Goal: Use online tool/utility: Utilize a website feature to perform a specific function

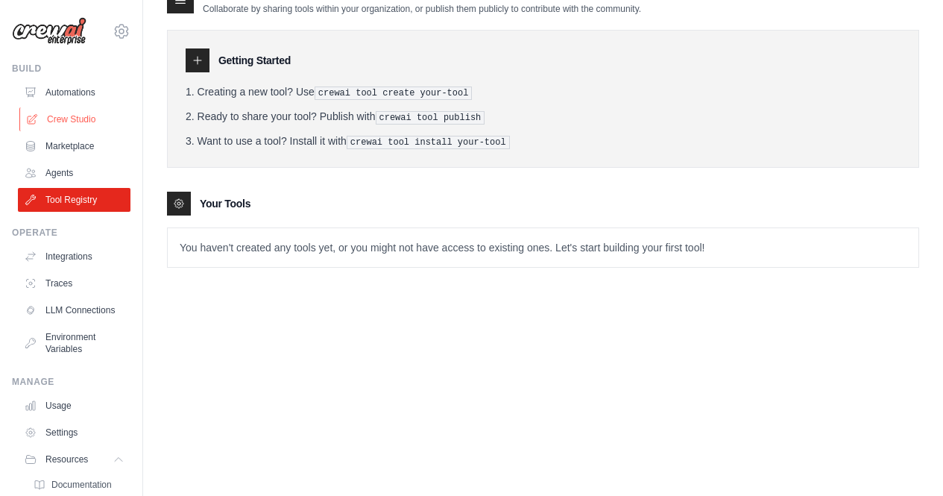
click at [92, 122] on link "Crew Studio" at bounding box center [75, 119] width 113 height 24
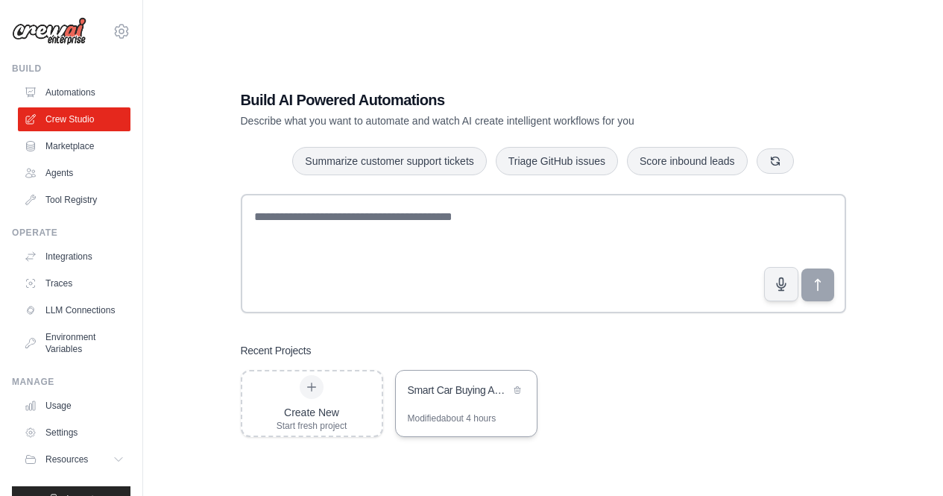
click at [443, 418] on div "Smart Car Buying Assistant Modified about 4 hours" at bounding box center [466, 403] width 142 height 67
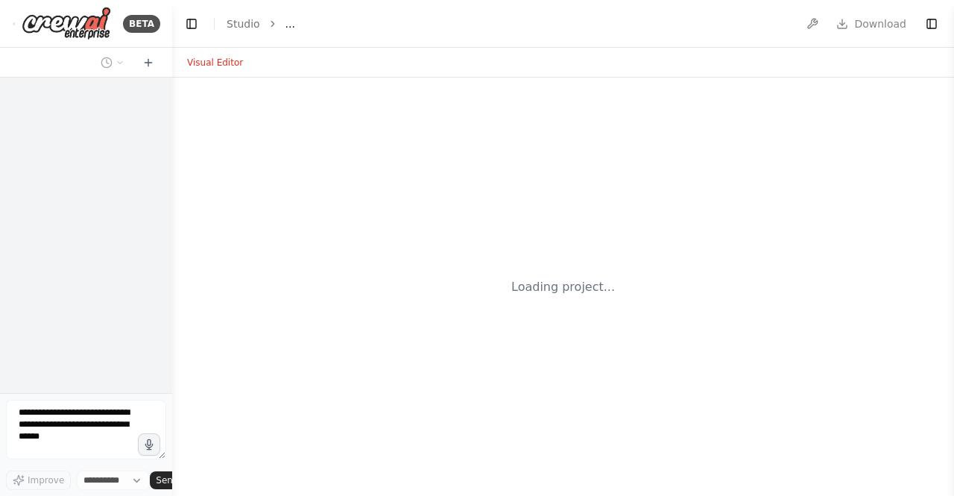
click at [468, 409] on div "Loading project..." at bounding box center [563, 287] width 782 height 418
select select "****"
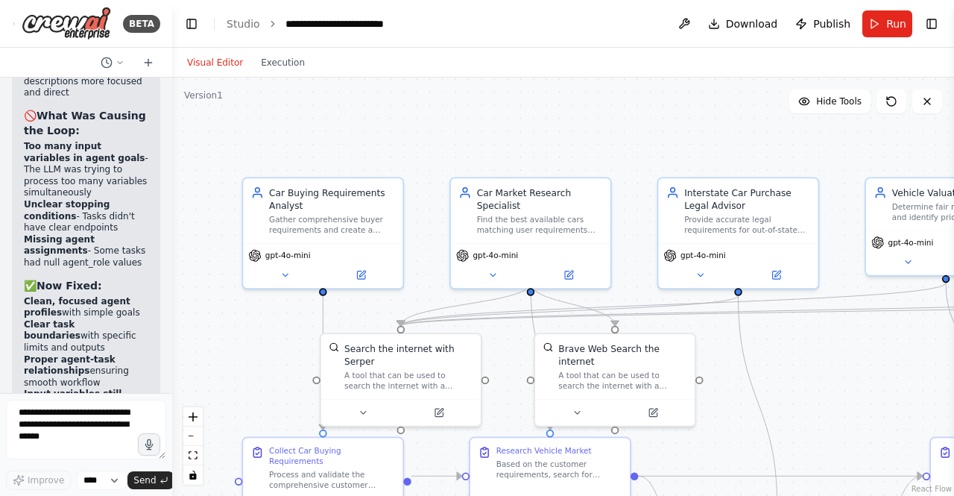
scroll to position [14760, 0]
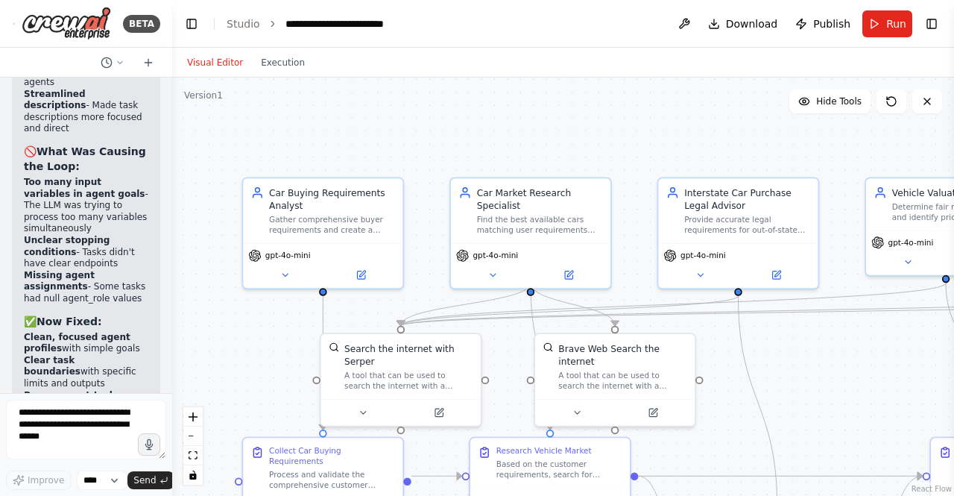
click at [881, 24] on button "Run" at bounding box center [888, 23] width 50 height 27
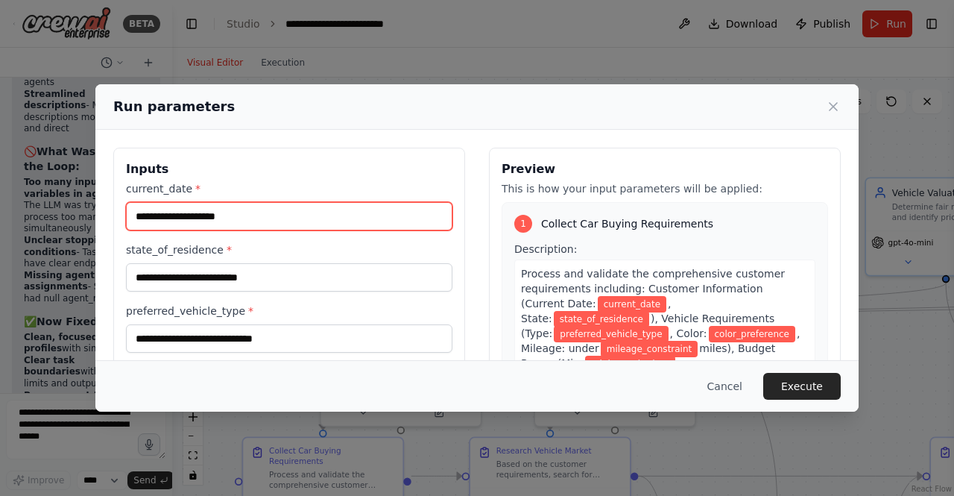
click at [151, 208] on input "current_date *" at bounding box center [289, 216] width 327 height 28
type input "**********"
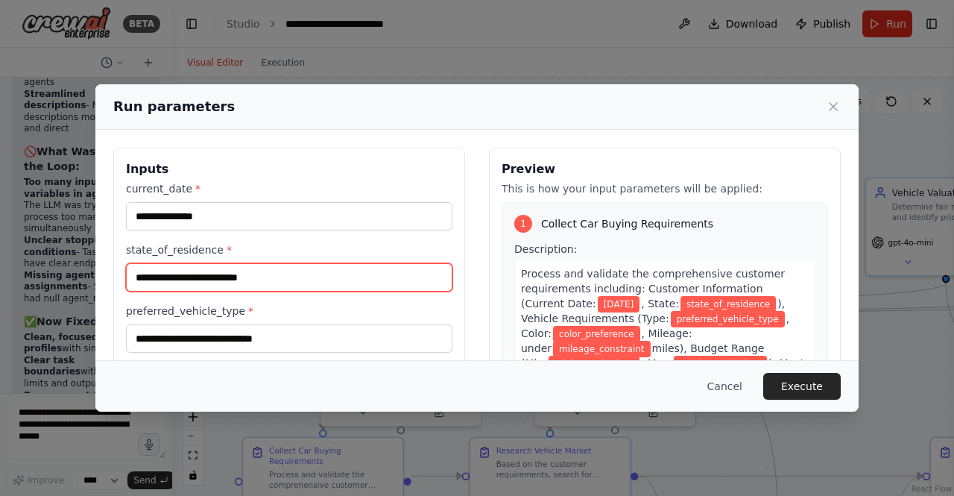
click at [201, 274] on input "state_of_residence *" at bounding box center [289, 277] width 327 height 28
type input "**********"
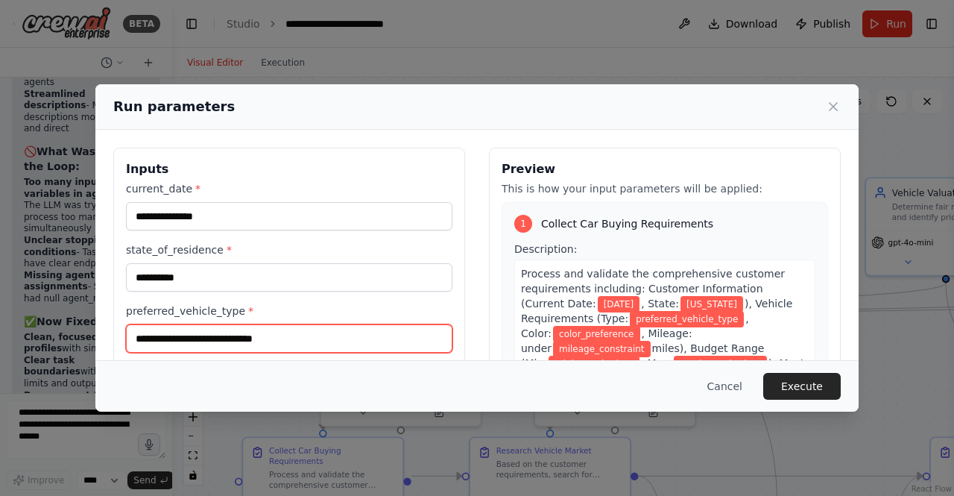
click at [210, 327] on input "preferred_vehicle_type *" at bounding box center [289, 338] width 327 height 28
type input "*****"
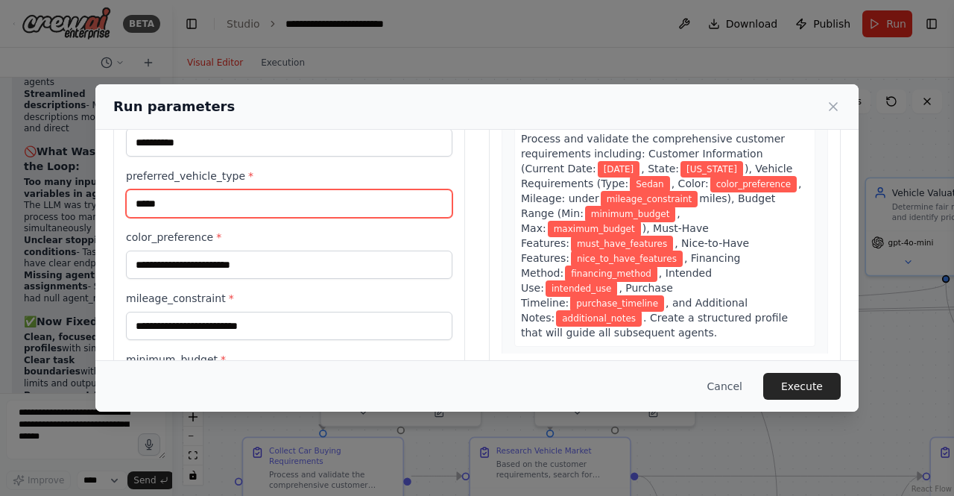
scroll to position [224, 0]
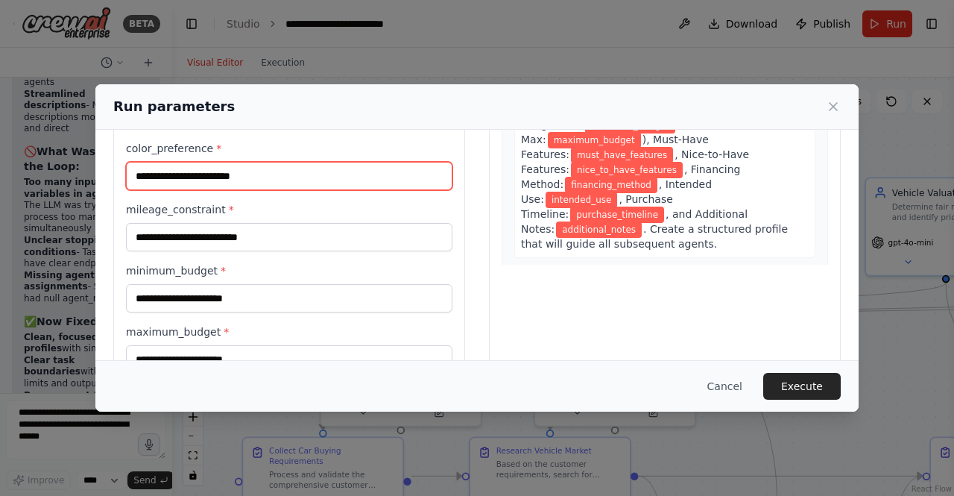
click at [210, 171] on input "color_preference *" at bounding box center [289, 176] width 327 height 28
type input "*****"
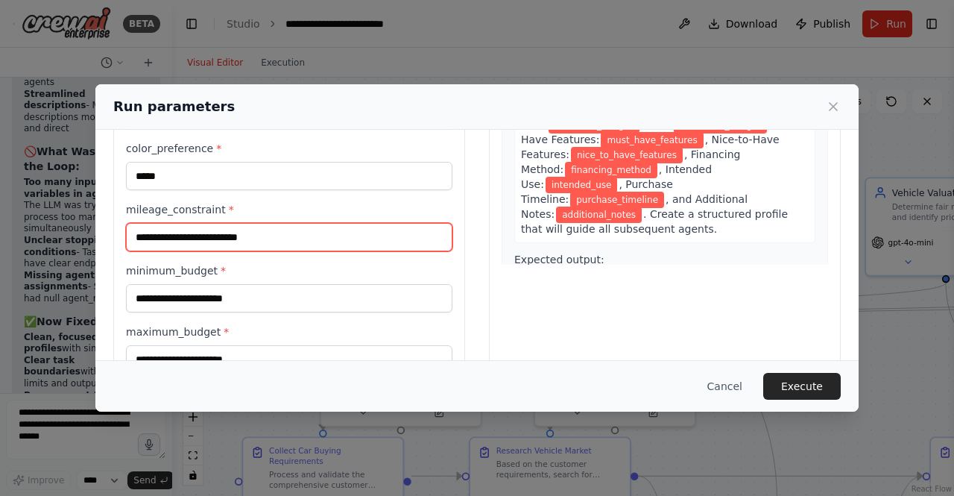
click at [244, 226] on input "mileage_constraint *" at bounding box center [289, 237] width 327 height 28
type input "**********"
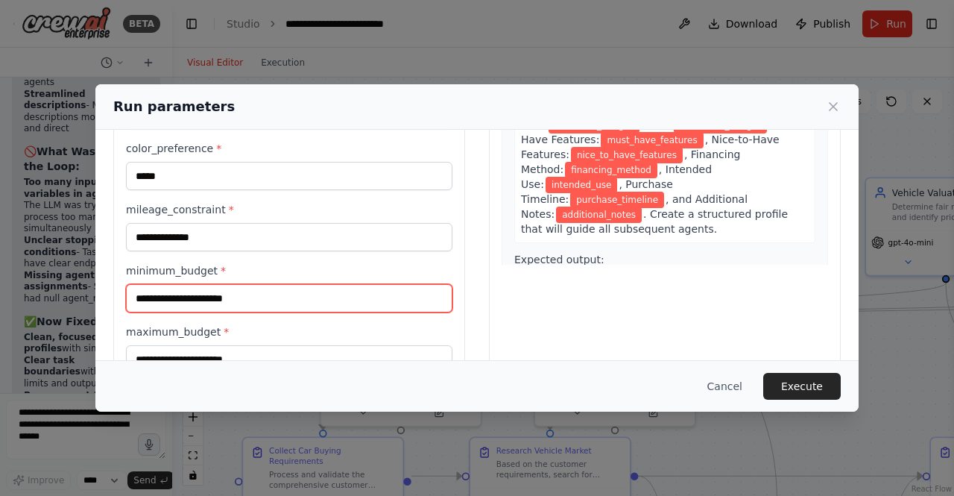
click at [237, 301] on input "minimum_budget *" at bounding box center [289, 298] width 327 height 28
type input "*****"
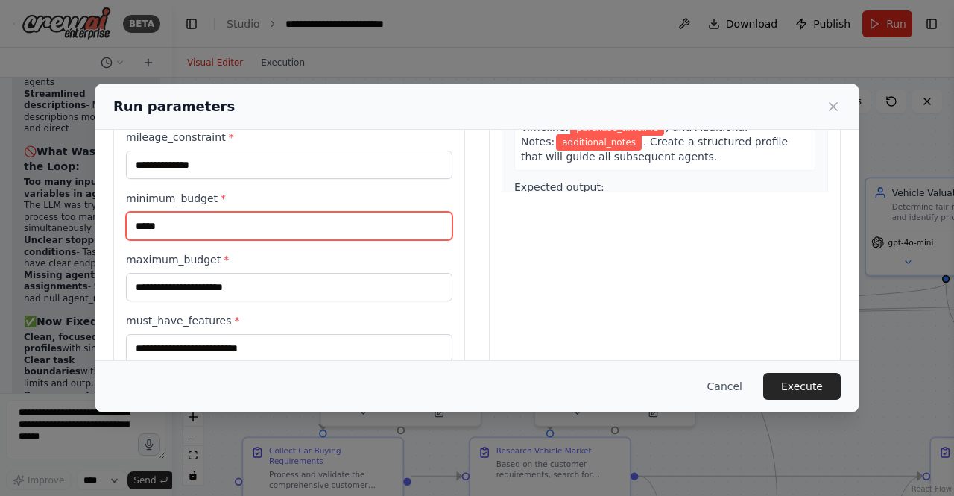
scroll to position [373, 0]
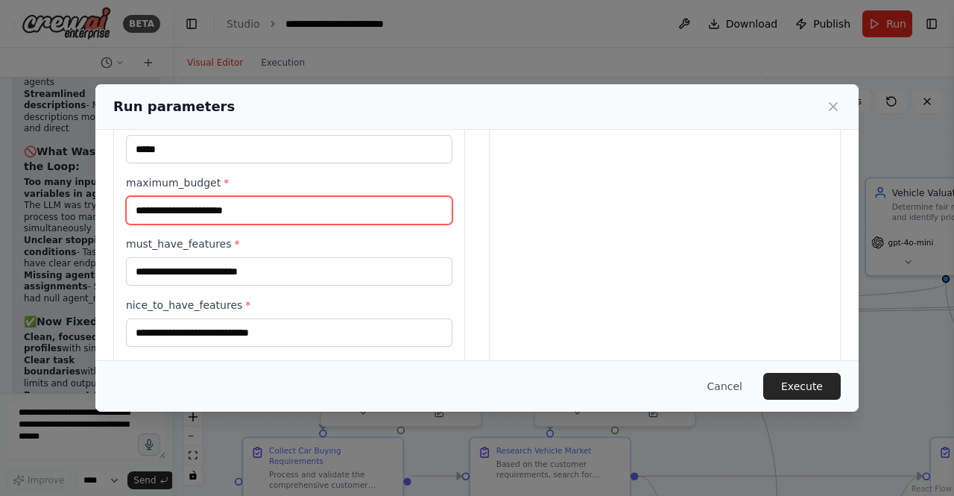
click at [201, 203] on input "maximum_budget *" at bounding box center [289, 210] width 327 height 28
type input "*****"
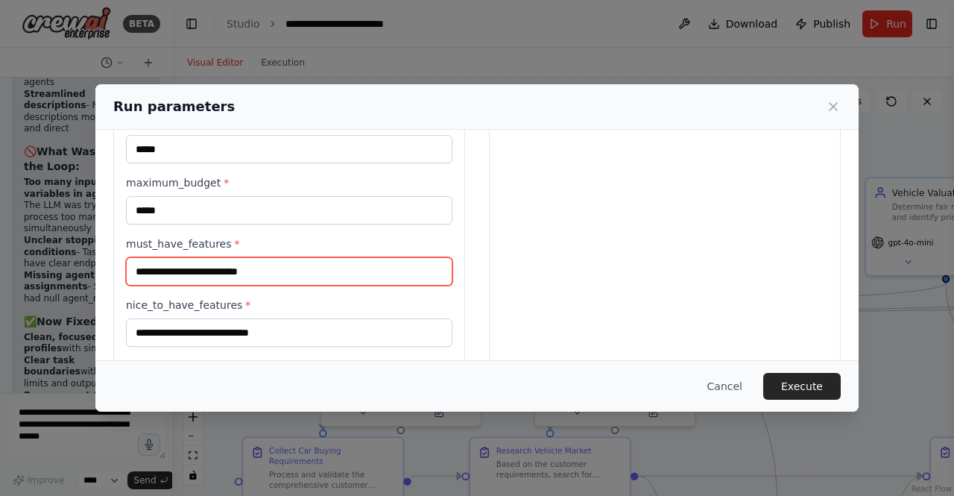
click at [225, 275] on input "must_have_features *" at bounding box center [289, 271] width 327 height 28
type input "*******"
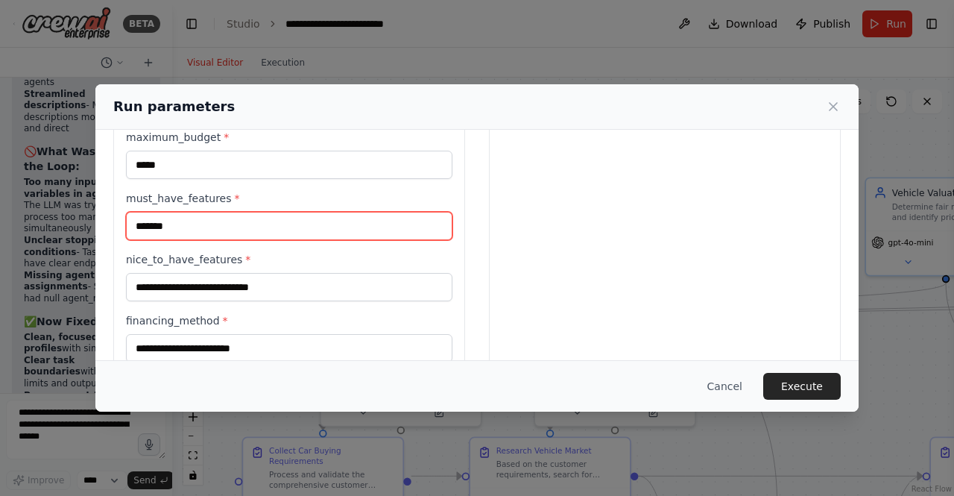
scroll to position [522, 0]
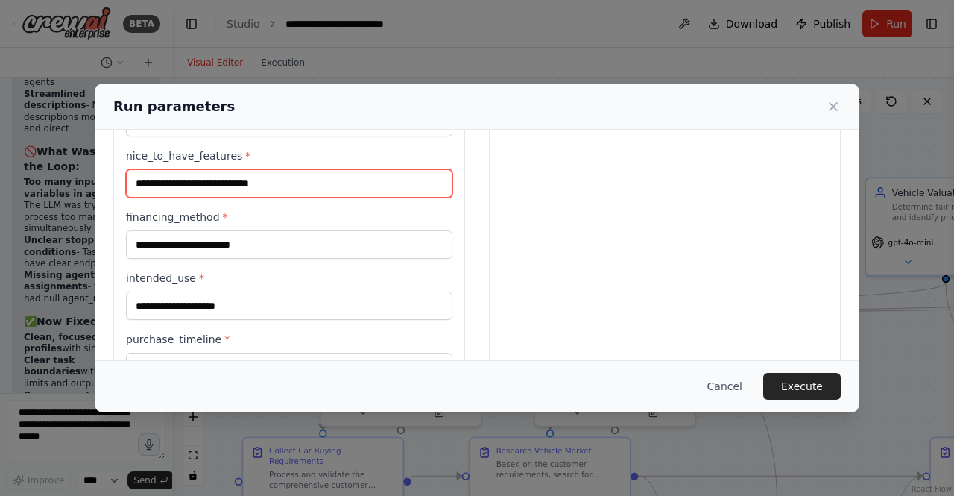
click at [195, 177] on input "nice_to_have_features *" at bounding box center [289, 183] width 327 height 28
click at [193, 180] on input "nice_to_have_features *" at bounding box center [289, 183] width 327 height 28
click at [195, 182] on input "nice_to_have_features *" at bounding box center [289, 183] width 327 height 28
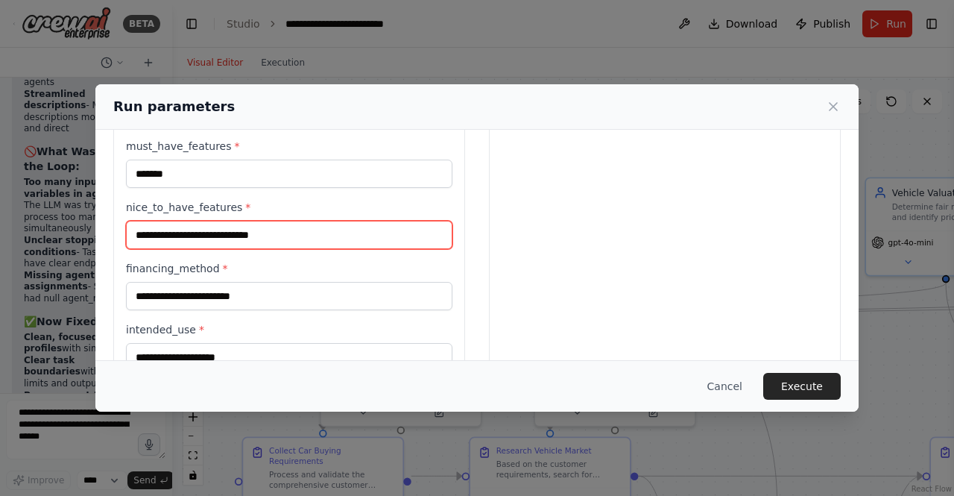
scroll to position [447, 0]
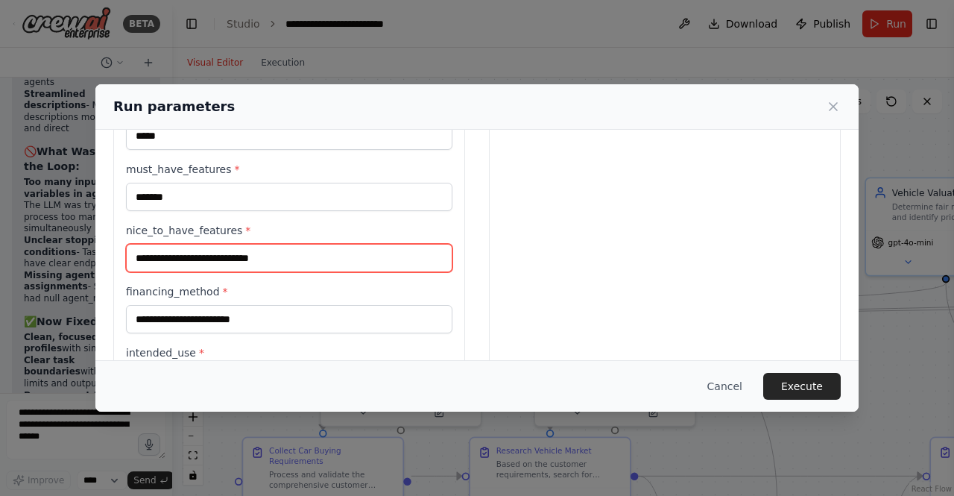
click at [177, 247] on input "nice_to_have_features *" at bounding box center [289, 258] width 327 height 28
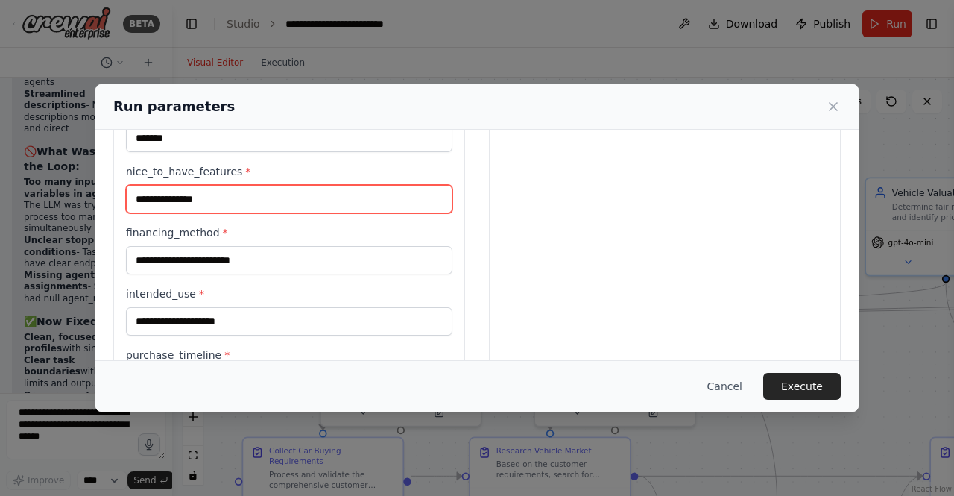
scroll to position [522, 0]
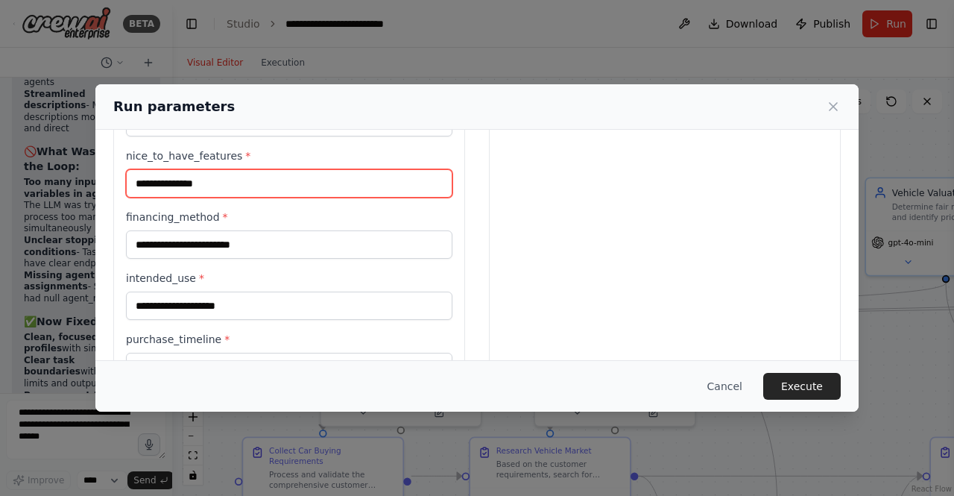
type input "**********"
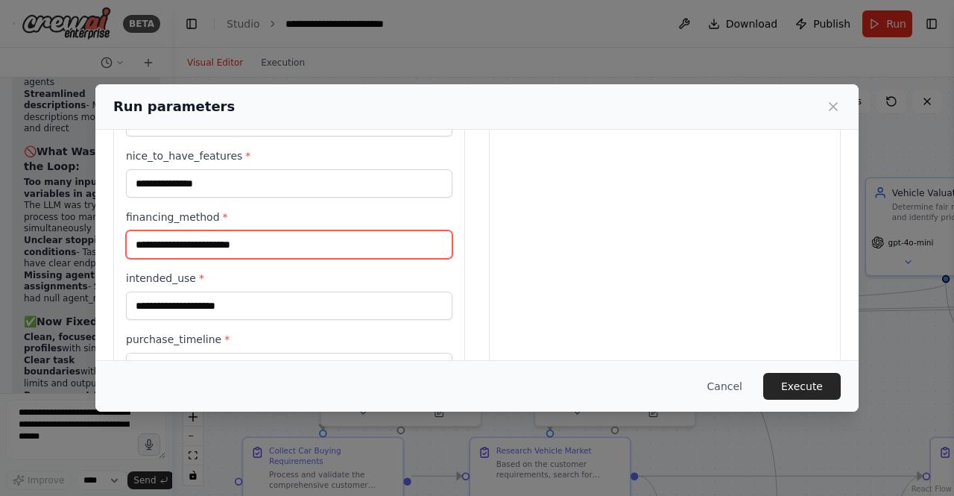
click at [160, 248] on input "financing_method *" at bounding box center [289, 244] width 327 height 28
type input "****"
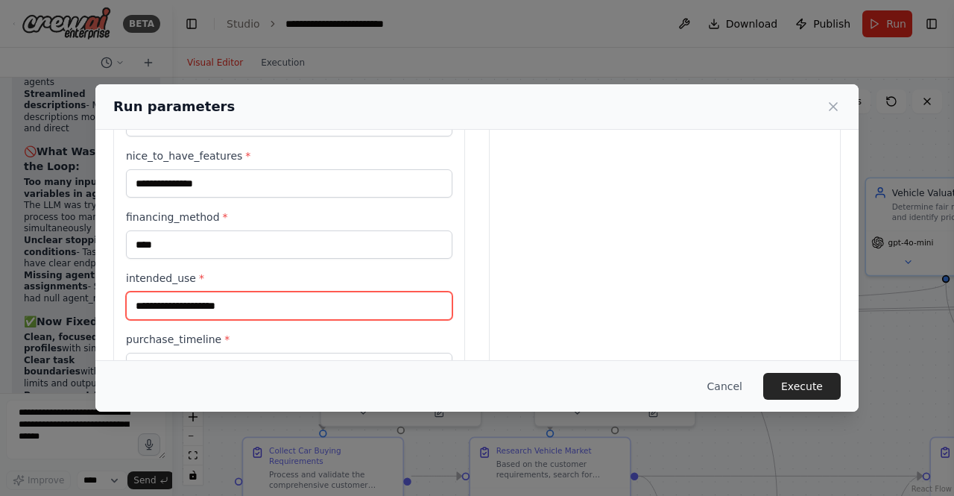
click at [191, 300] on input "intended_use *" at bounding box center [289, 306] width 327 height 28
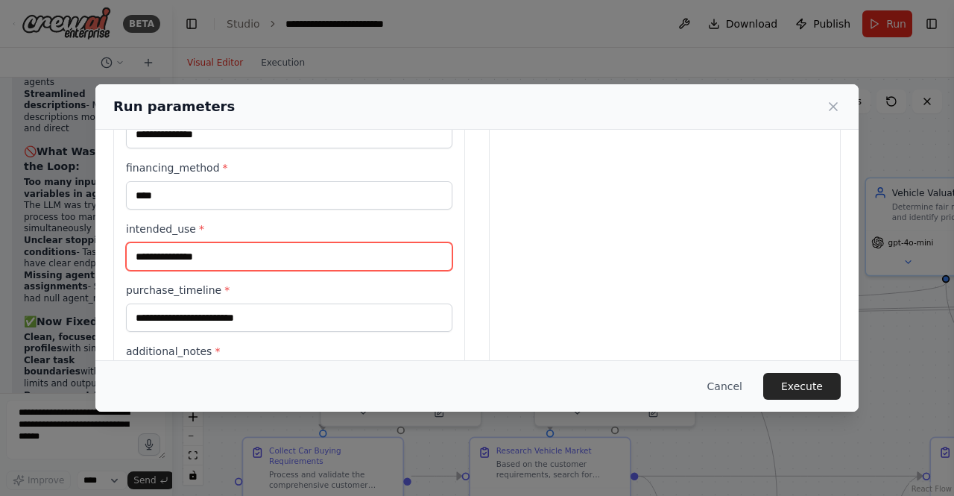
scroll to position [635, 0]
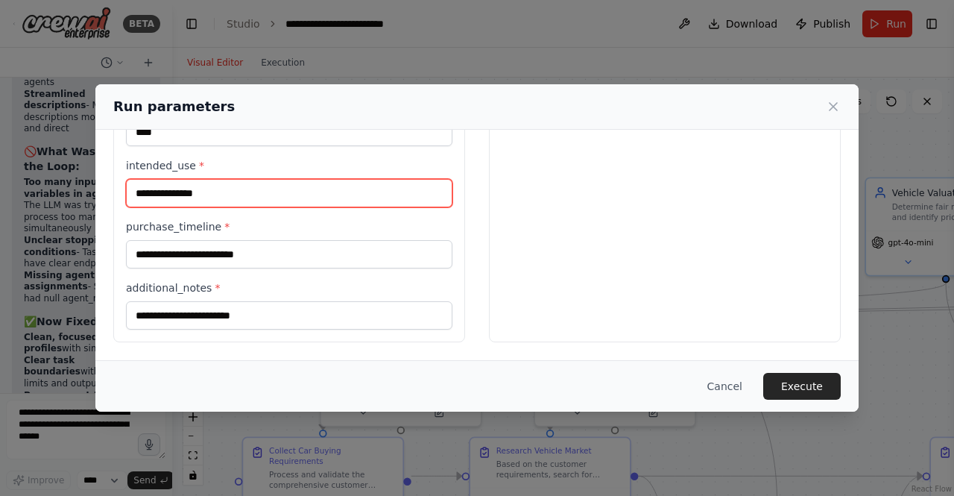
type input "**********"
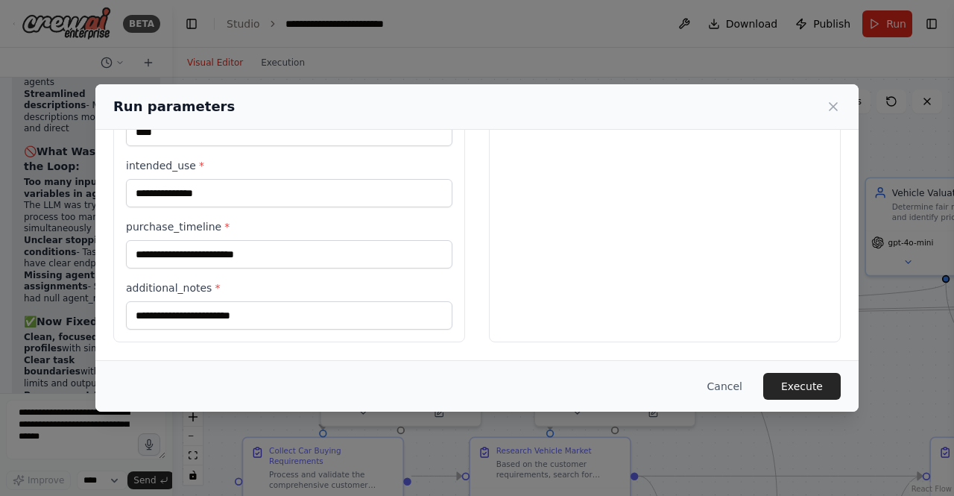
click at [186, 240] on div "purchase_timeline *" at bounding box center [289, 243] width 327 height 49
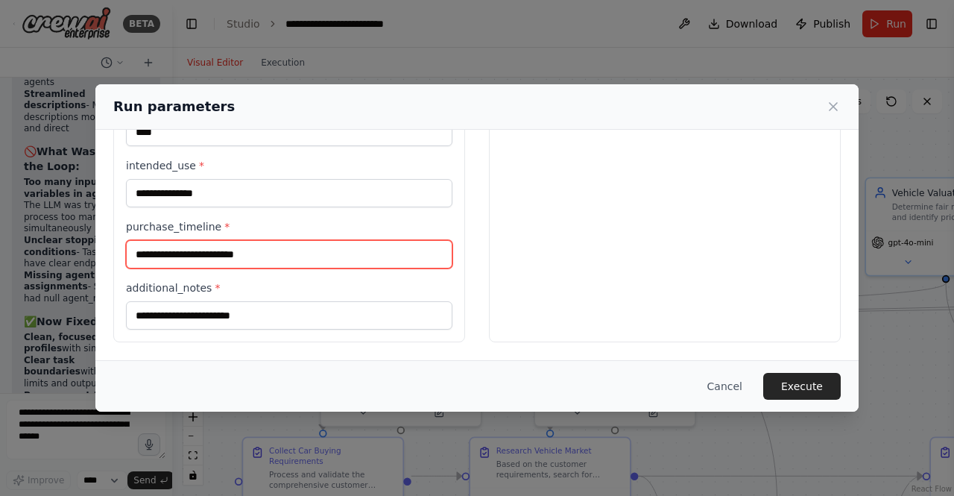
click at [183, 259] on input "purchase_timeline *" at bounding box center [289, 254] width 327 height 28
type input "******"
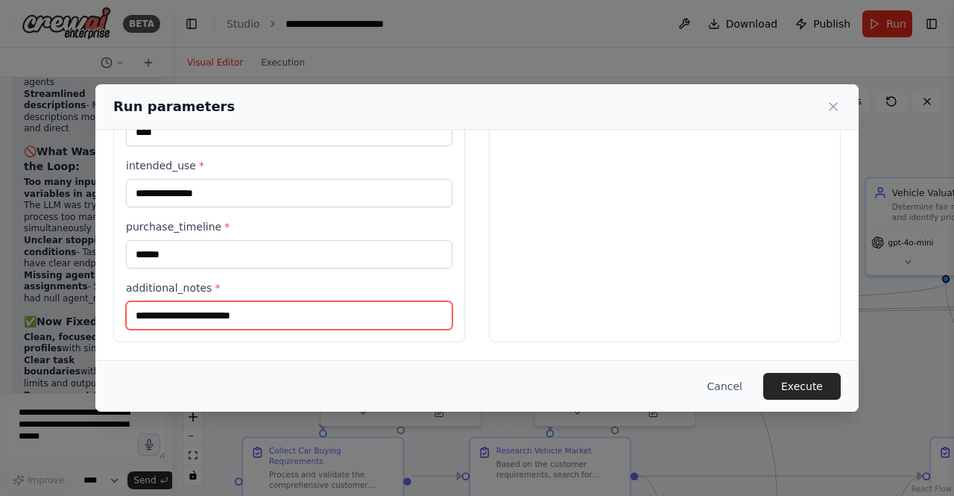
click at [190, 314] on input "additional_notes *" at bounding box center [289, 315] width 327 height 28
type input "**********"
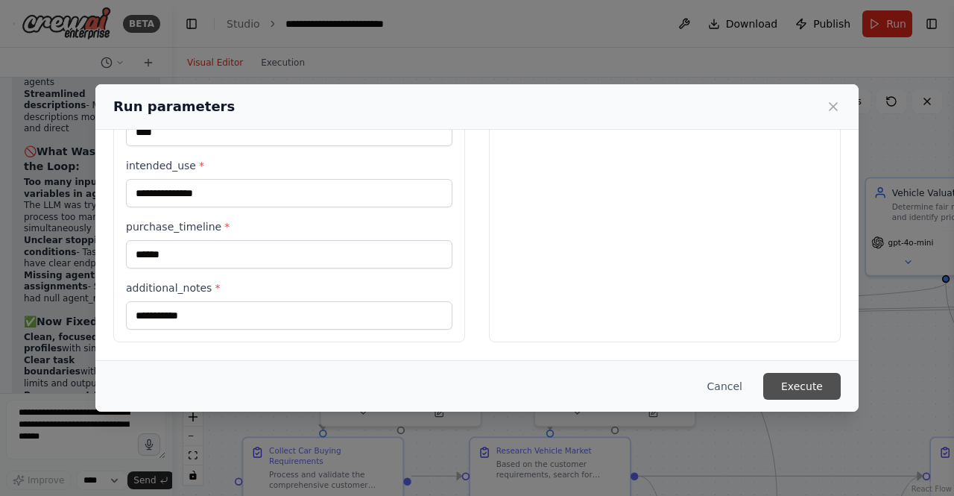
click at [813, 377] on button "Execute" at bounding box center [803, 386] width 78 height 27
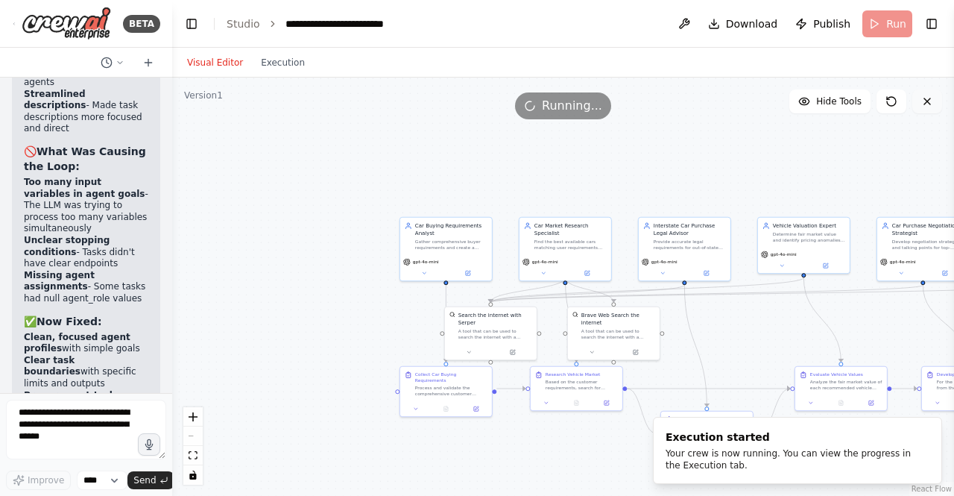
click at [926, 103] on icon at bounding box center [928, 101] width 6 height 6
click at [933, 104] on icon at bounding box center [928, 101] width 12 height 12
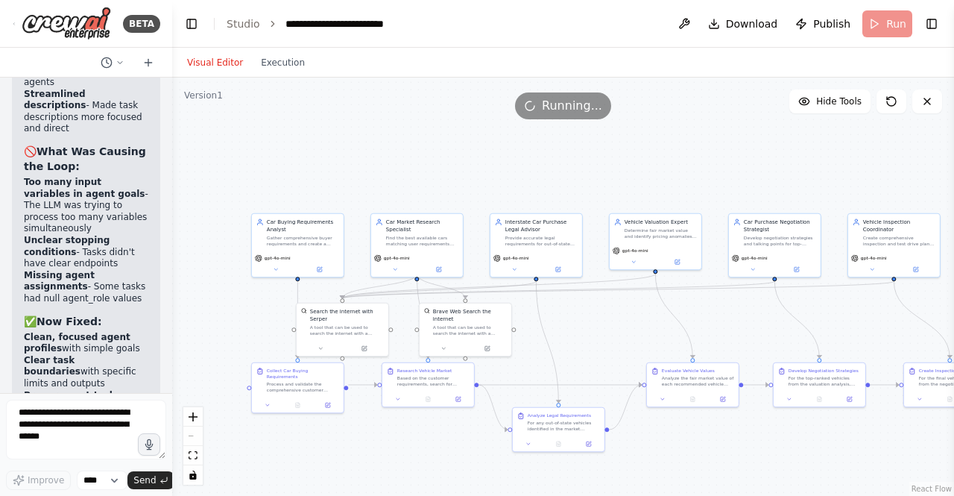
drag, startPoint x: 403, startPoint y: 154, endPoint x: 255, endPoint y: 151, distance: 148.4
click at [255, 151] on div ".deletable-edge-delete-btn { width: 20px; height: 20px; border: 0px solid #ffff…" at bounding box center [563, 287] width 782 height 418
click at [272, 64] on button "Execution" at bounding box center [283, 63] width 62 height 18
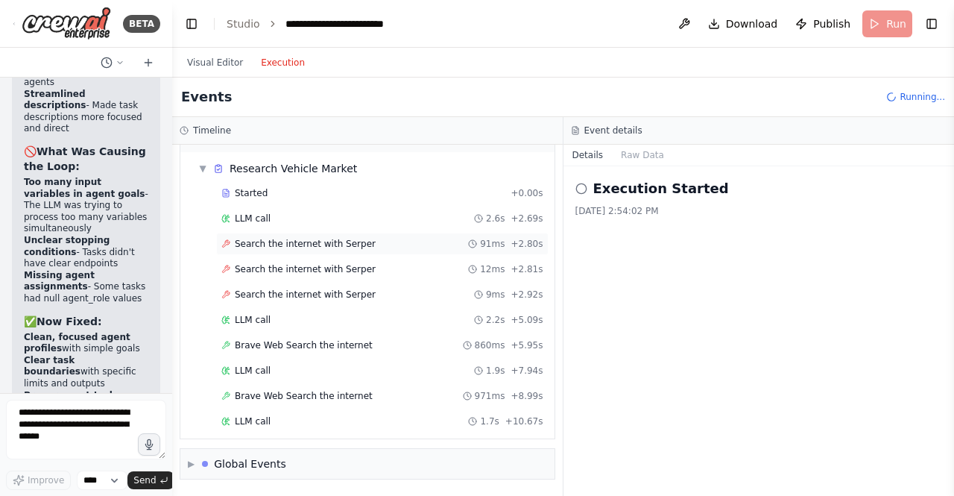
scroll to position [229, 0]
click at [303, 263] on span "Search the internet with Serper" at bounding box center [305, 269] width 141 height 12
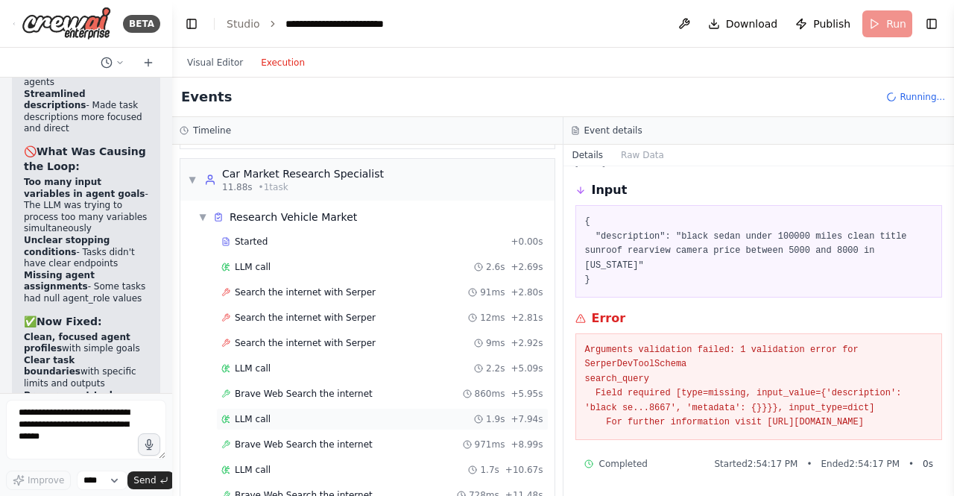
scroll to position [224, 0]
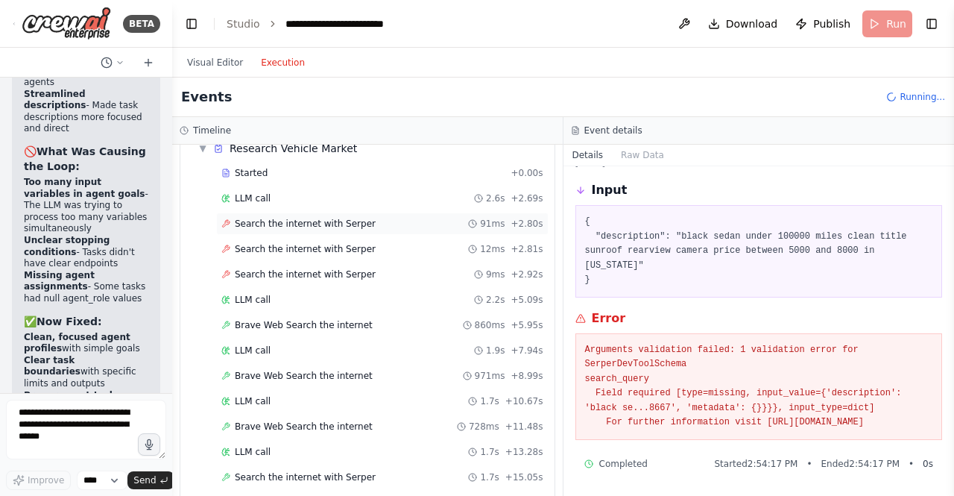
click at [326, 217] on div "Search the internet with Serper 91ms + 2.80s" at bounding box center [382, 224] width 333 height 22
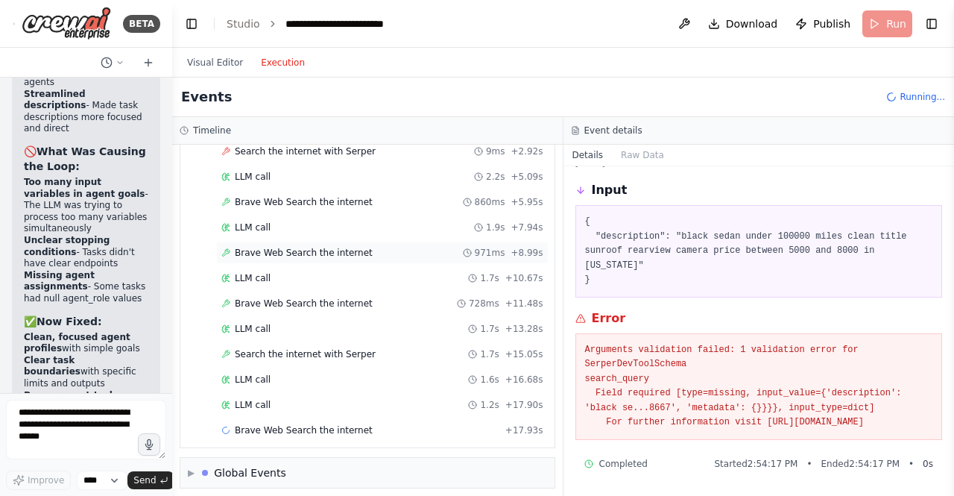
scroll to position [356, 0]
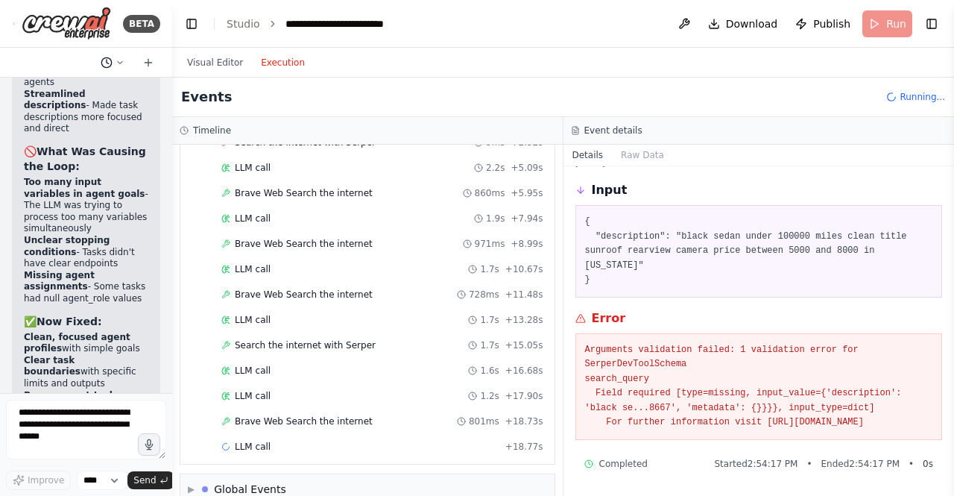
click at [112, 68] on button at bounding box center [113, 63] width 36 height 18
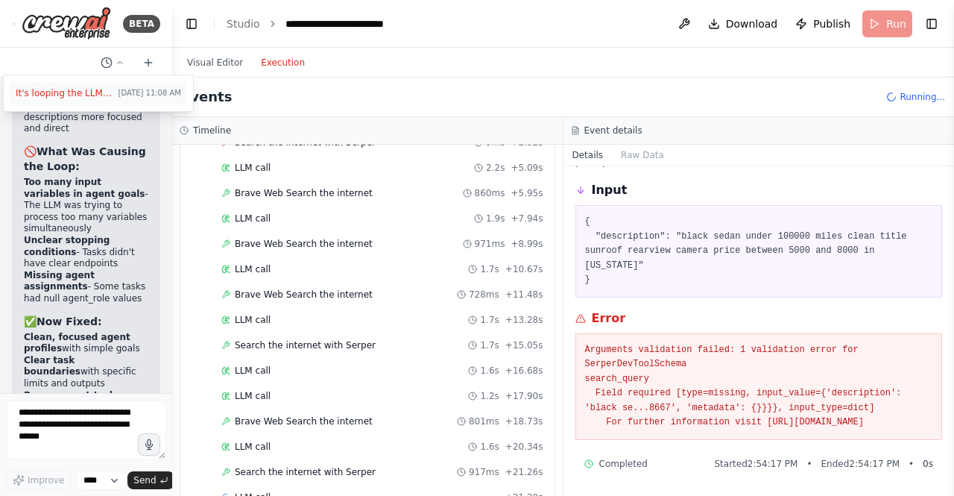
click at [79, 92] on span "It's looping the LLM call" at bounding box center [64, 93] width 97 height 12
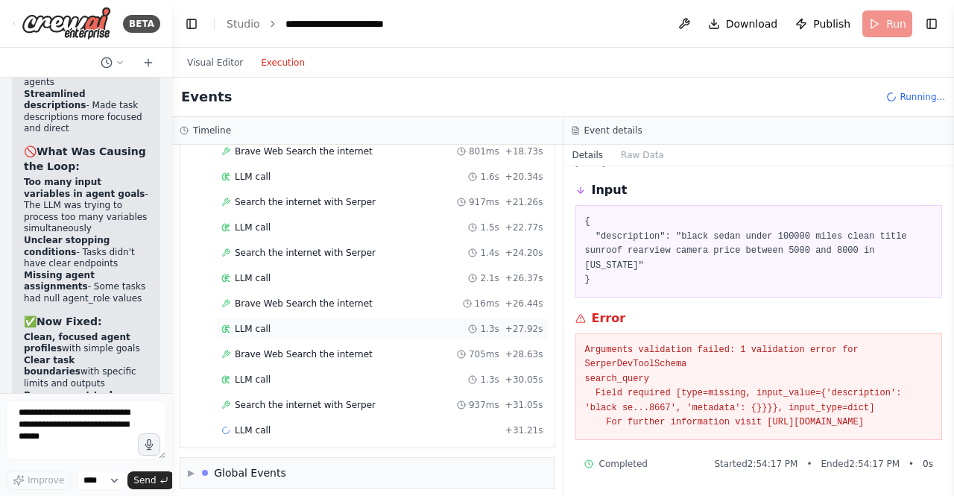
scroll to position [635, 0]
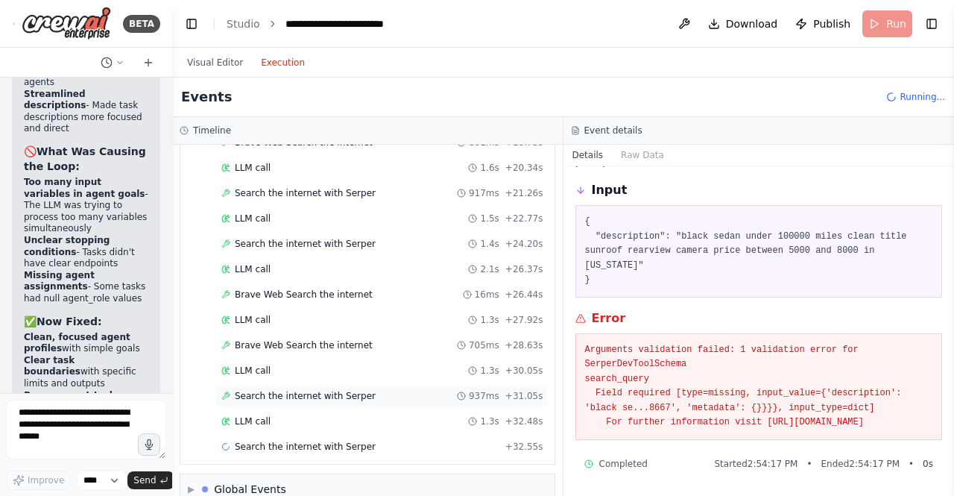
click at [426, 386] on div "Search the internet with Serper 937ms + 31.05s" at bounding box center [382, 396] width 333 height 22
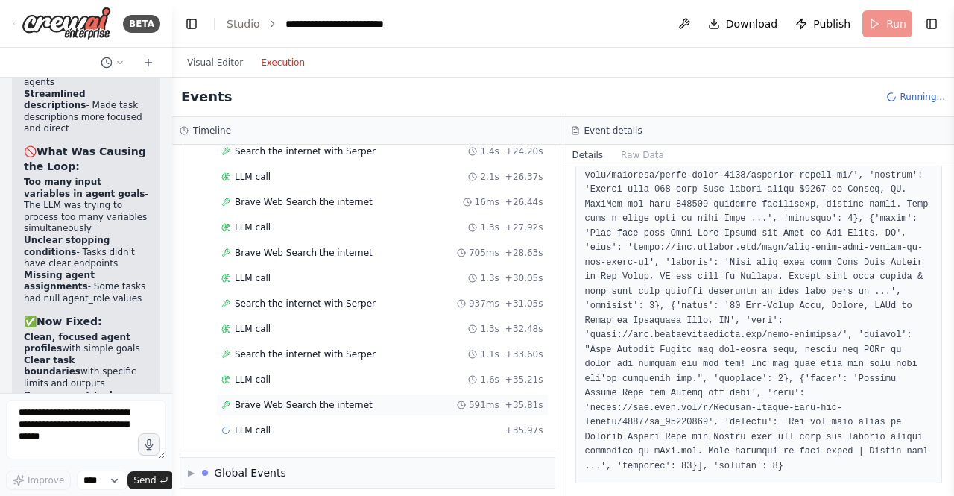
scroll to position [736, 0]
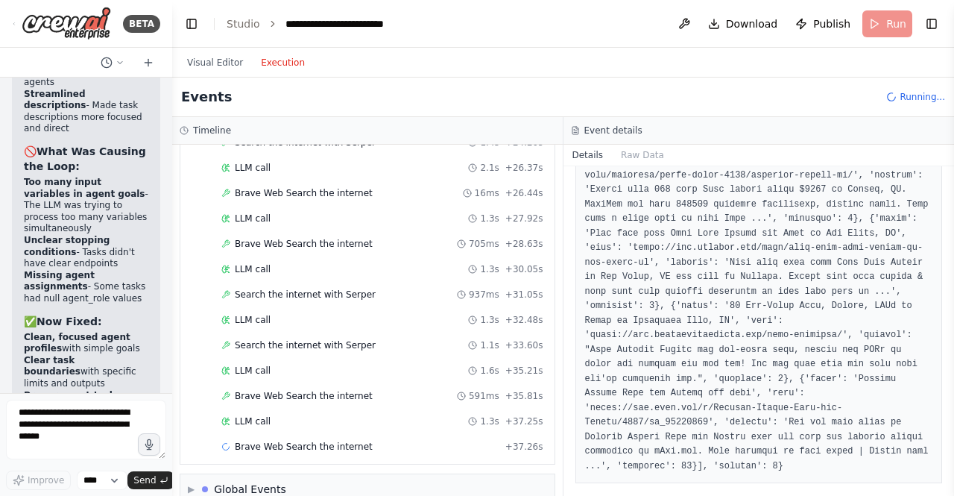
click at [414, 411] on div "LLM call 1.3s + 37.25s" at bounding box center [382, 421] width 333 height 22
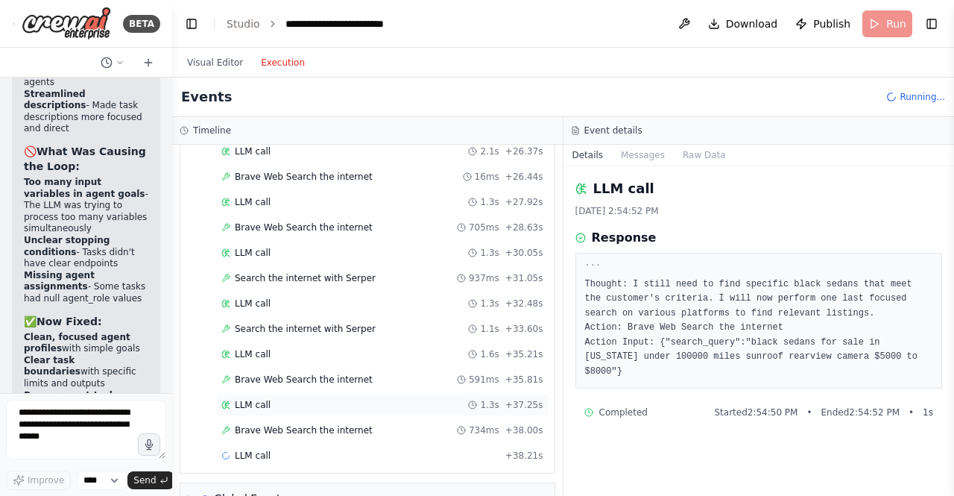
scroll to position [761, 0]
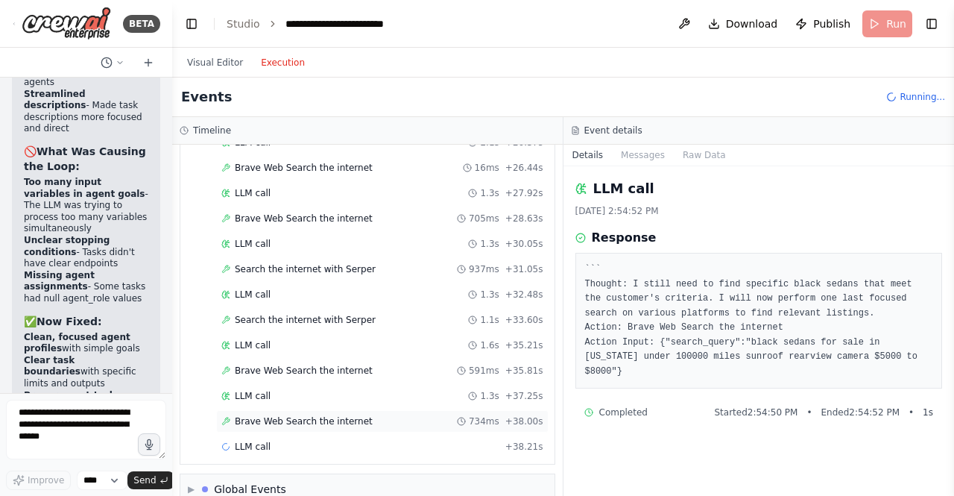
drag, startPoint x: 409, startPoint y: 414, endPoint x: 421, endPoint y: 412, distance: 11.4
click at [411, 414] on div "Brave Web Search the internet 734ms + 38.00s" at bounding box center [382, 421] width 333 height 22
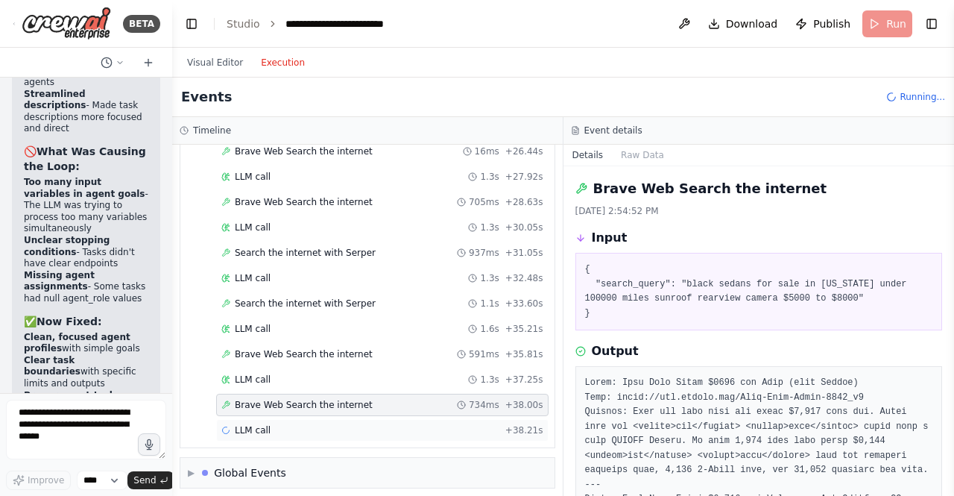
scroll to position [787, 0]
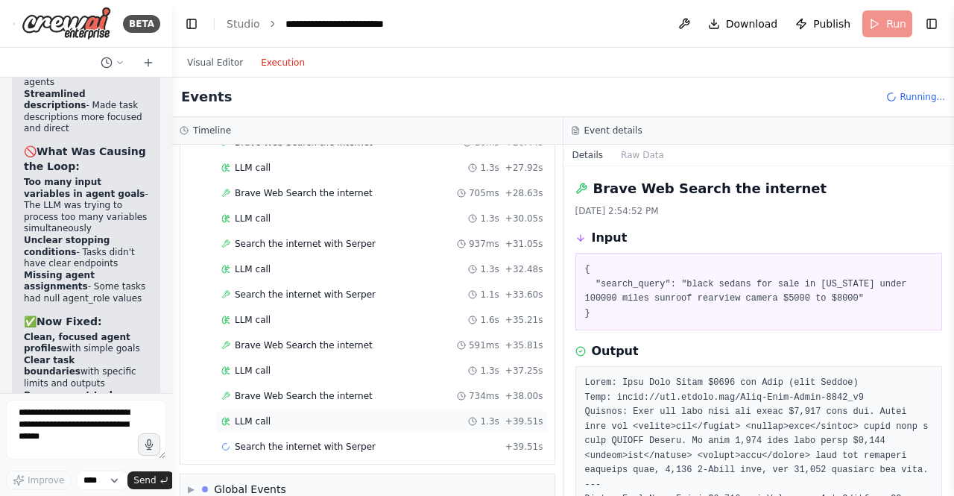
drag, startPoint x: 399, startPoint y: 417, endPoint x: 410, endPoint y: 418, distance: 11.2
click at [402, 418] on div "LLM call 1.3s + 39.51s" at bounding box center [382, 421] width 322 height 12
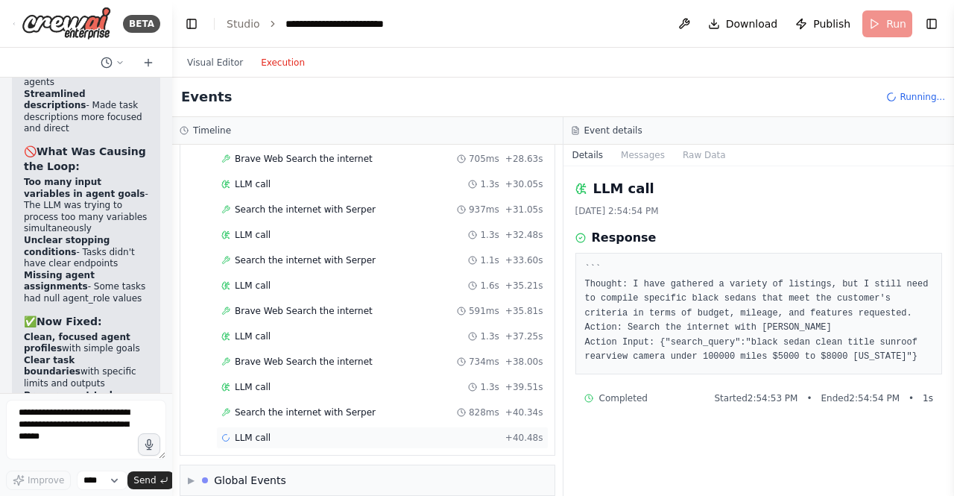
scroll to position [837, 0]
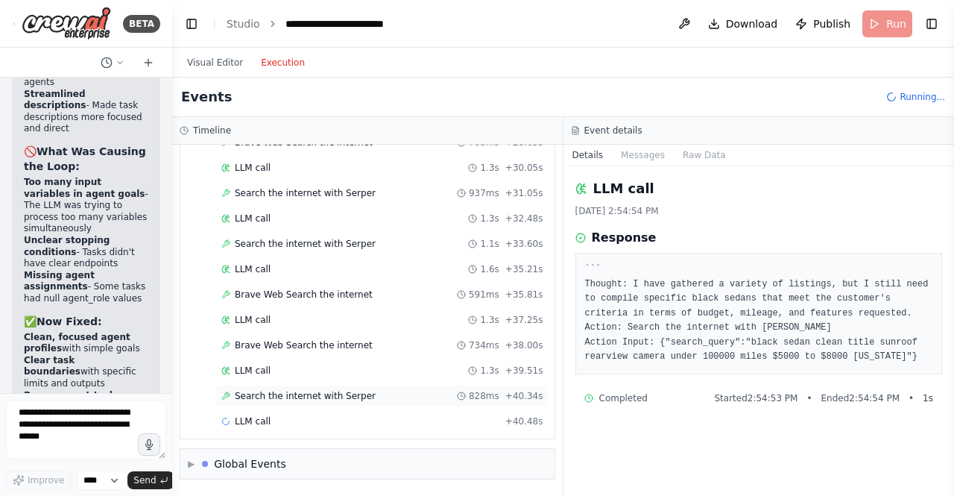
click at [415, 401] on div "Search the internet with Serper 828ms + 40.34s" at bounding box center [382, 396] width 322 height 12
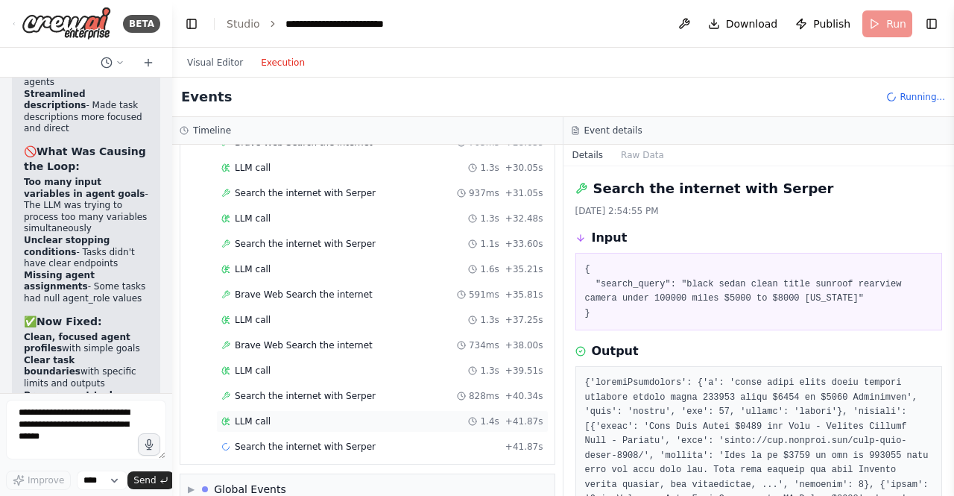
click at [399, 420] on div "LLM call 1.4s + 41.87s" at bounding box center [382, 421] width 322 height 12
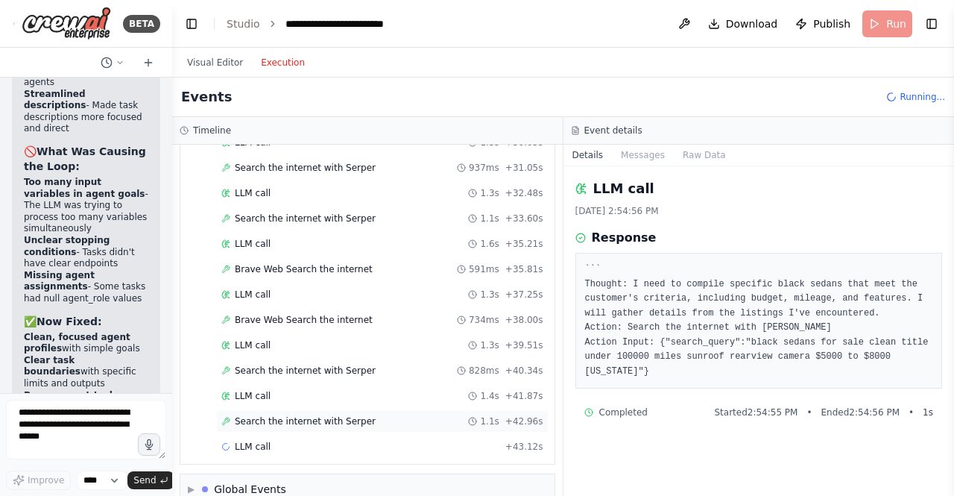
click at [402, 418] on div "Search the internet with Serper 1.1s + 42.96s" at bounding box center [382, 421] width 322 height 12
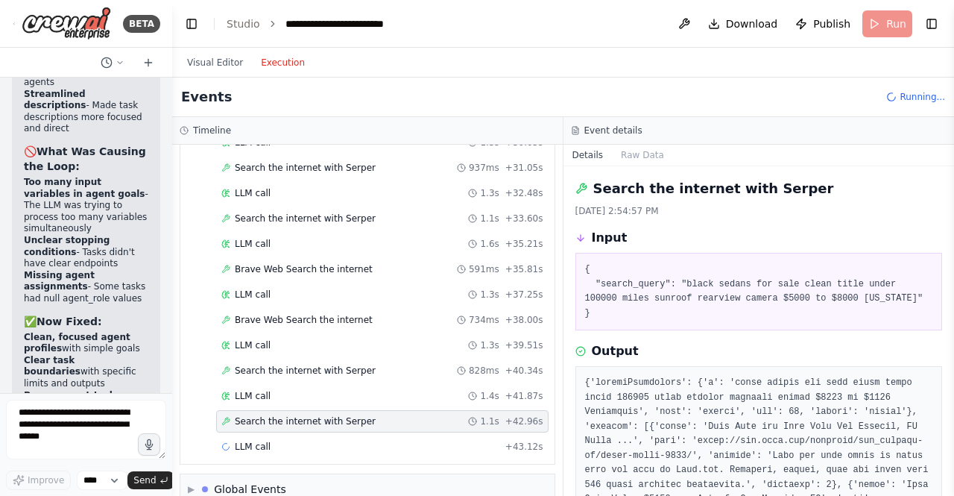
scroll to position [888, 0]
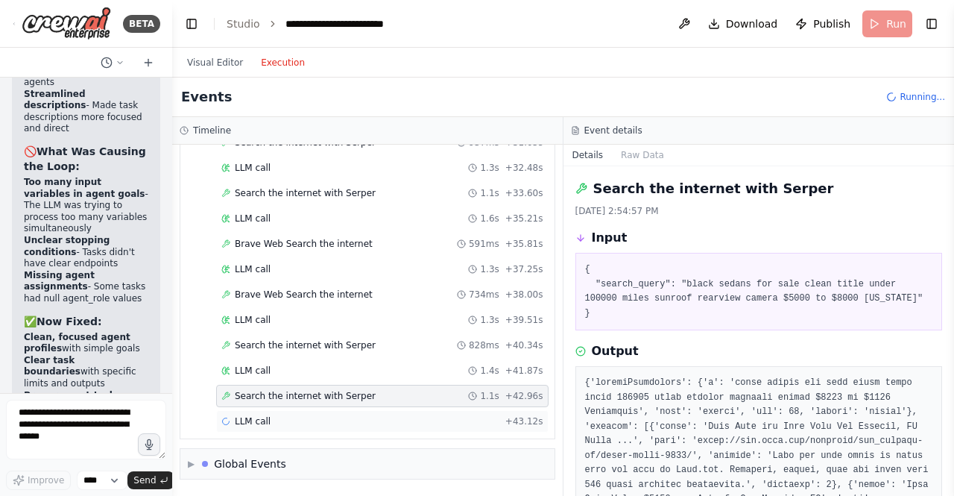
click at [401, 415] on div "LLM call + 43.12s" at bounding box center [382, 421] width 333 height 22
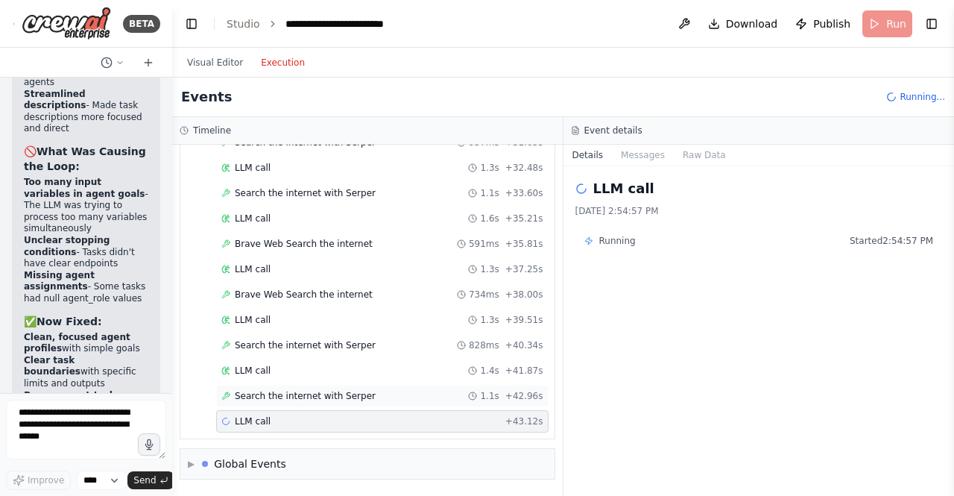
click at [408, 395] on div "Search the internet with Serper 1.1s + 42.96s" at bounding box center [382, 396] width 322 height 12
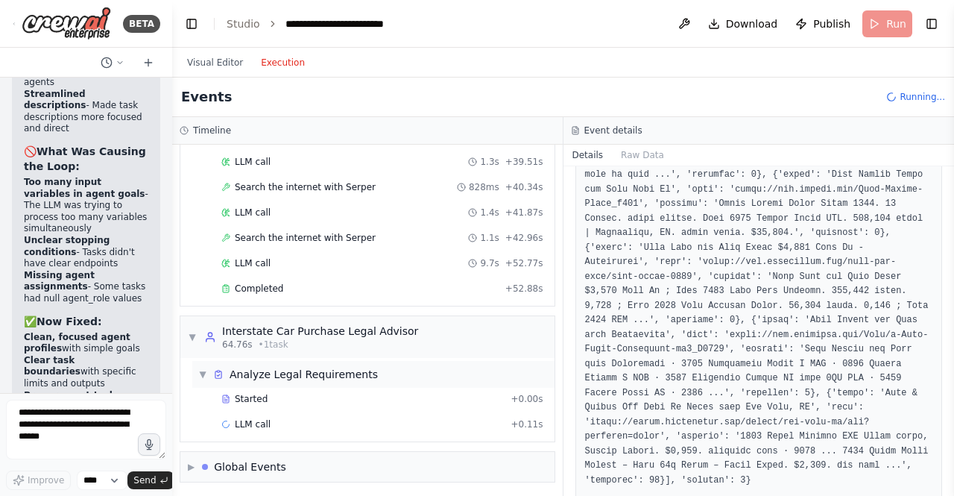
scroll to position [1049, 0]
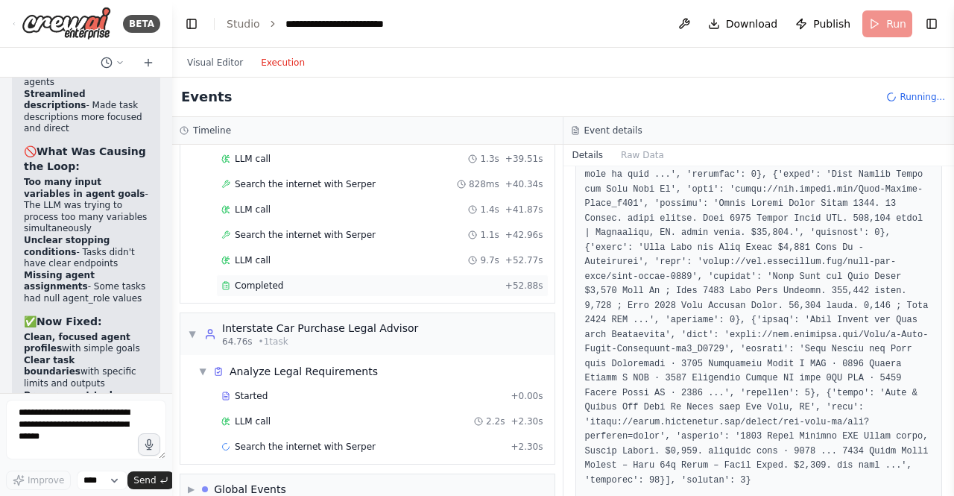
click at [271, 288] on span "Completed" at bounding box center [259, 286] width 48 height 12
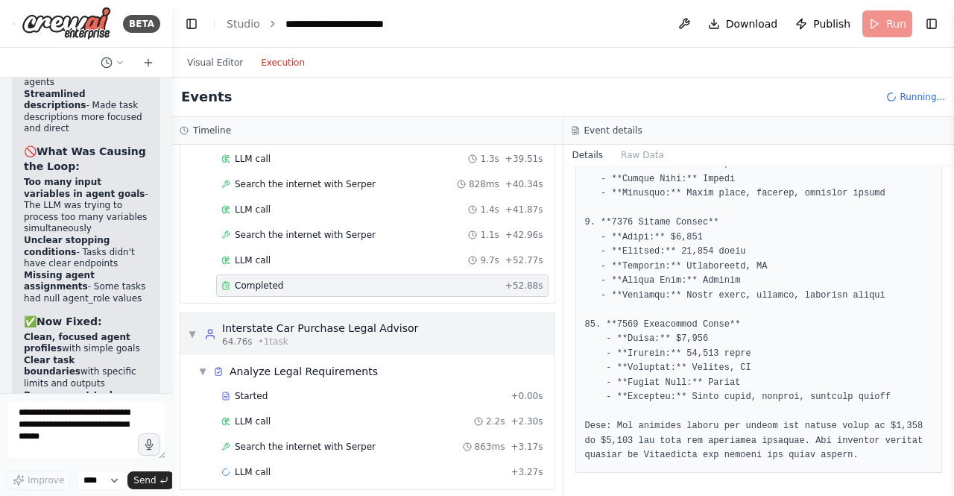
scroll to position [1100, 0]
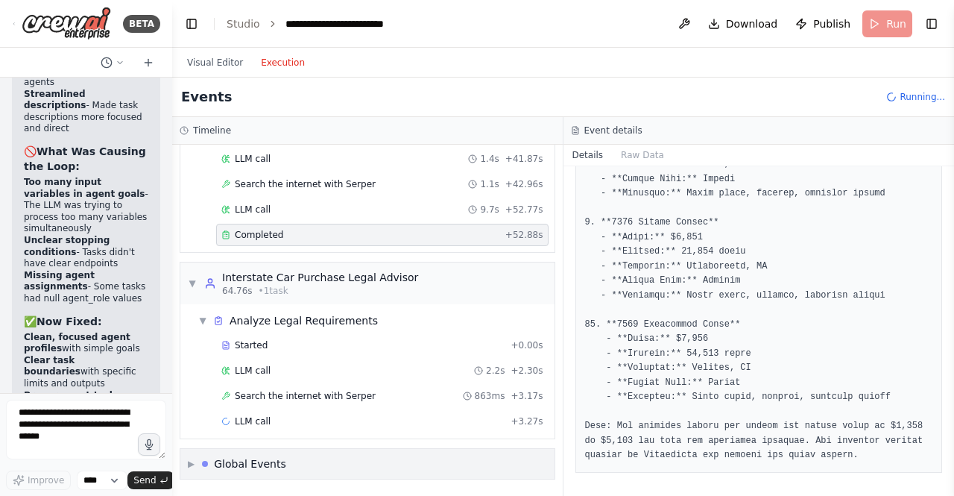
click at [365, 469] on div "▶ Global Events" at bounding box center [367, 464] width 374 height 30
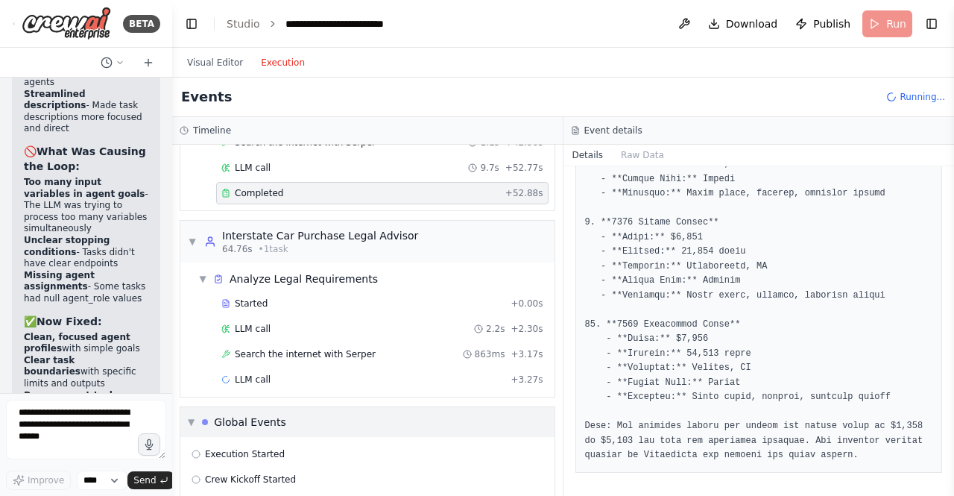
scroll to position [1160, 0]
